Goal: Register for event/course

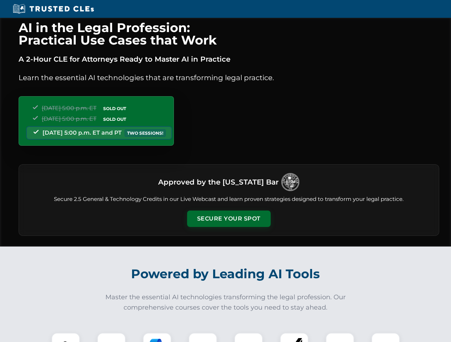
click at [228, 219] on button "Secure Your Spot" at bounding box center [228, 219] width 83 height 16
click at [66, 338] on img at bounding box center [65, 347] width 21 height 21
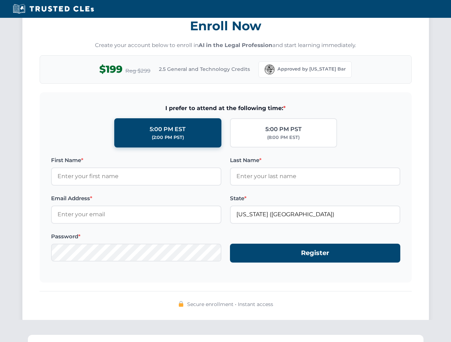
scroll to position [700, 0]
